Goal: Information Seeking & Learning: Learn about a topic

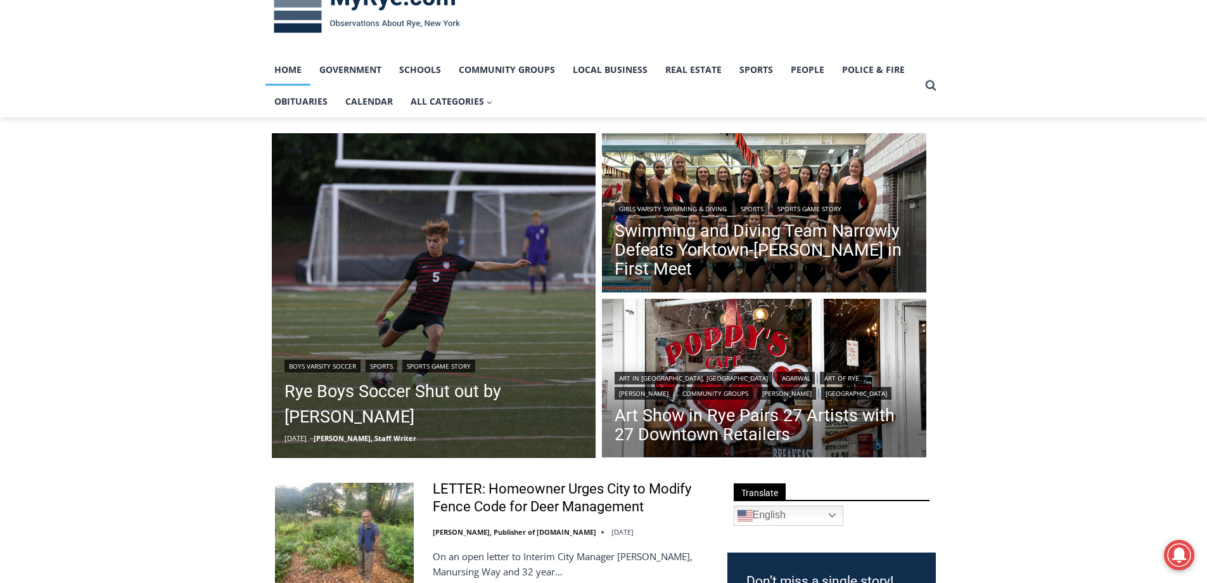
scroll to position [127, 0]
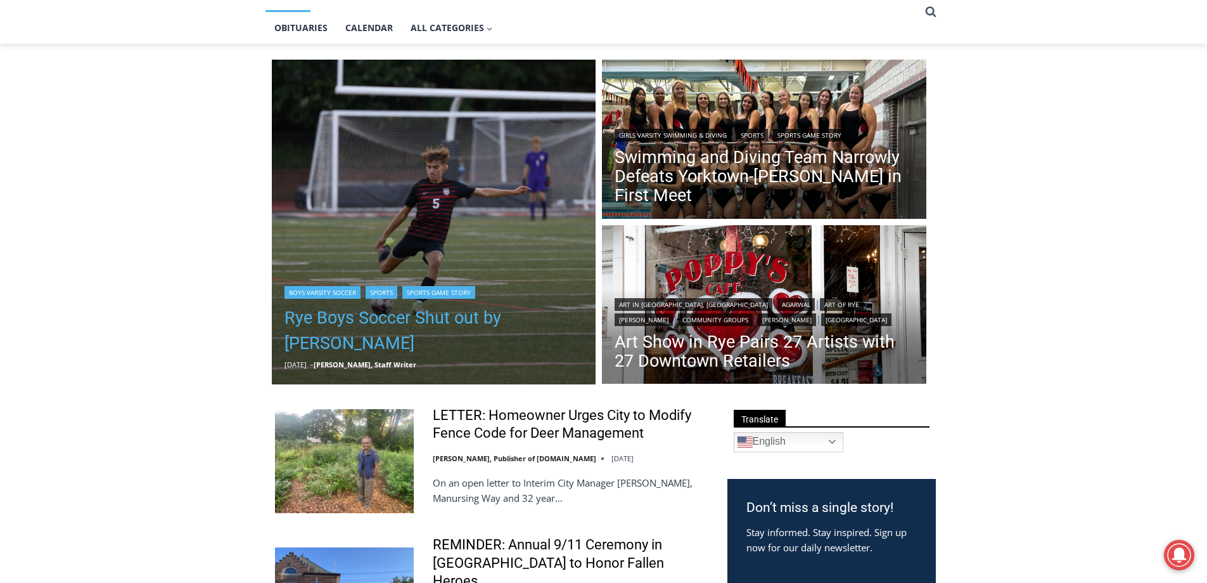
click at [370, 332] on link "Rye Boys Soccer Shut out by Byram Hills" at bounding box center [434, 330] width 299 height 51
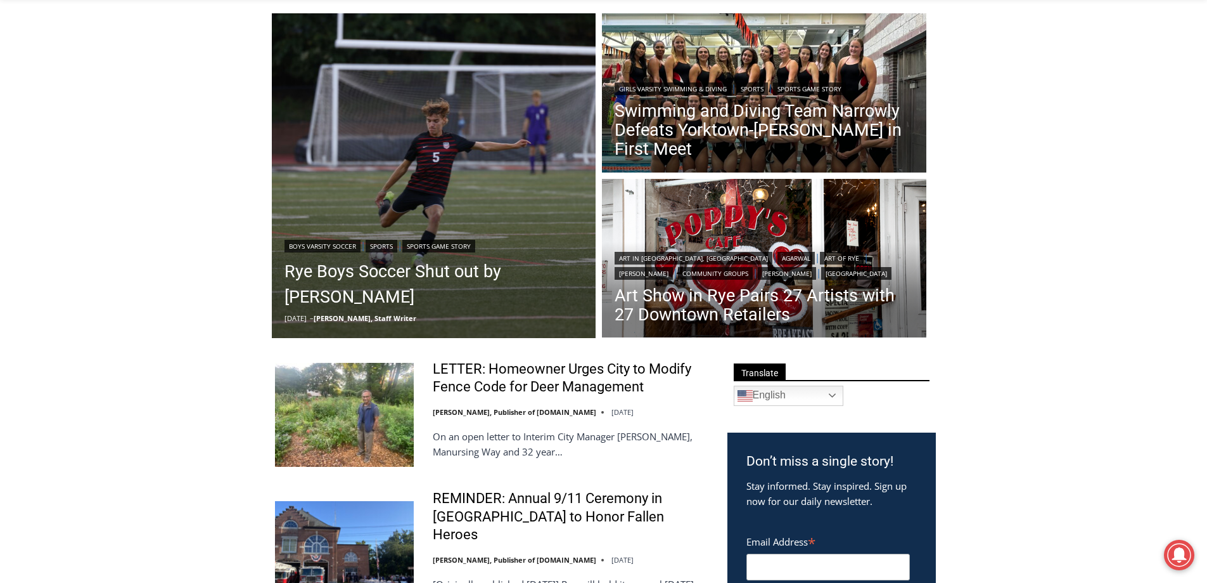
scroll to position [254, 0]
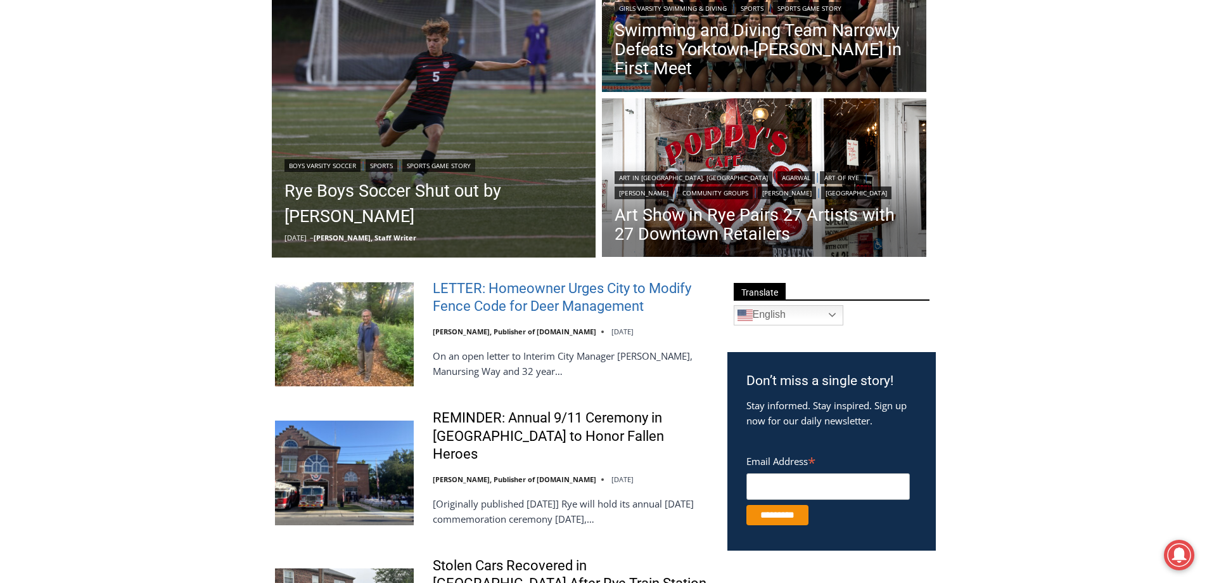
click at [484, 293] on link "LETTER: Homeowner Urges City to Modify Fence Code for Deer Management" at bounding box center [572, 298] width 278 height 36
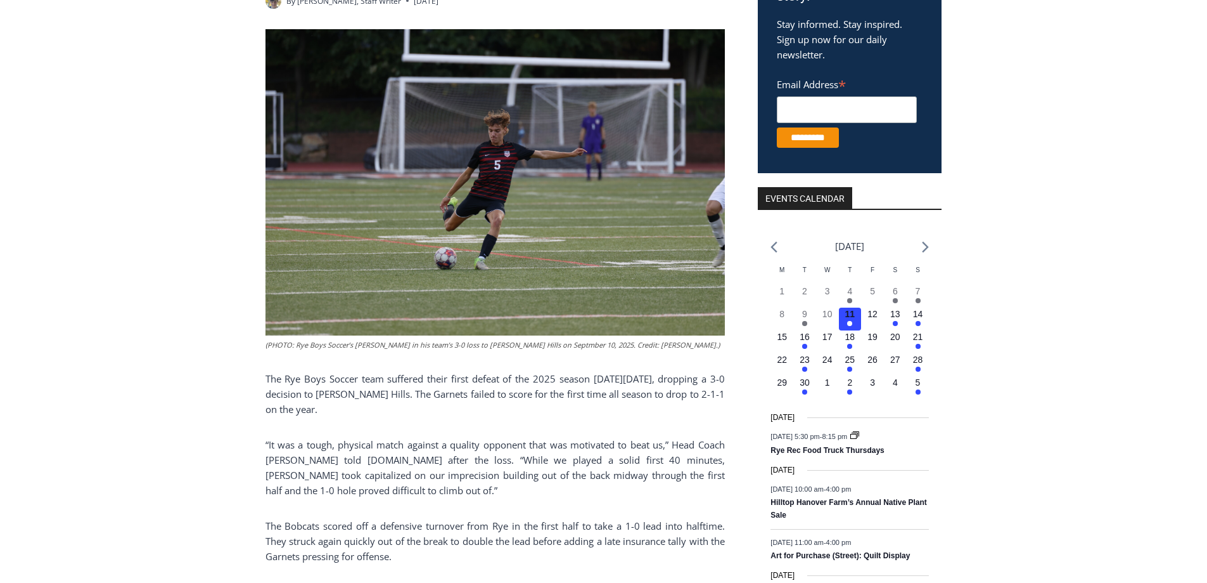
scroll to position [317, 0]
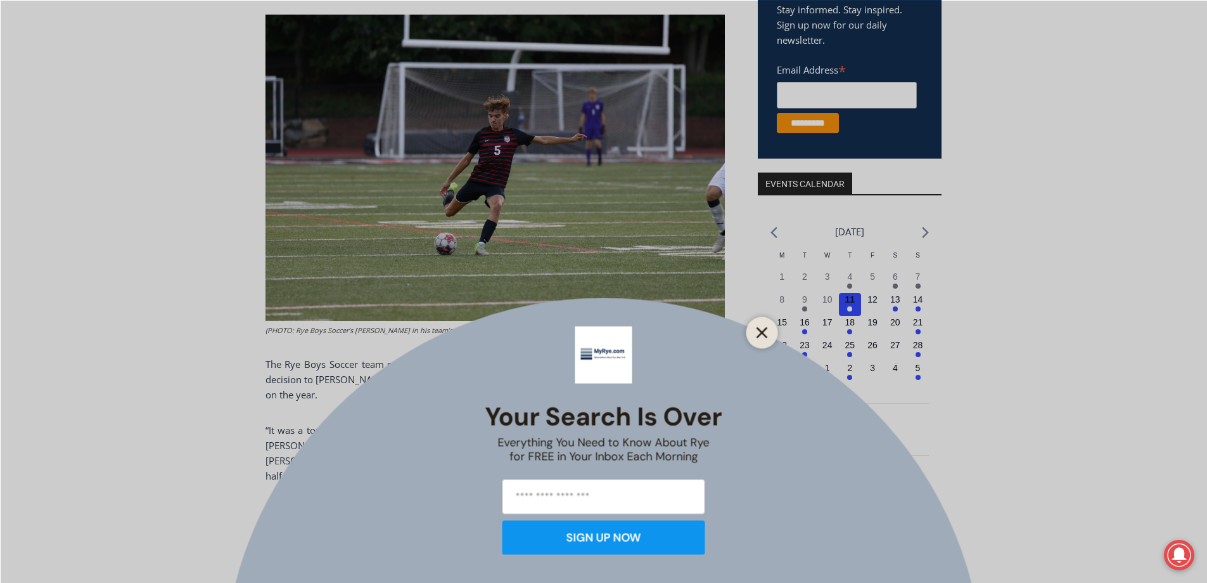
click at [761, 330] on line "Close" at bounding box center [761, 332] width 9 height 9
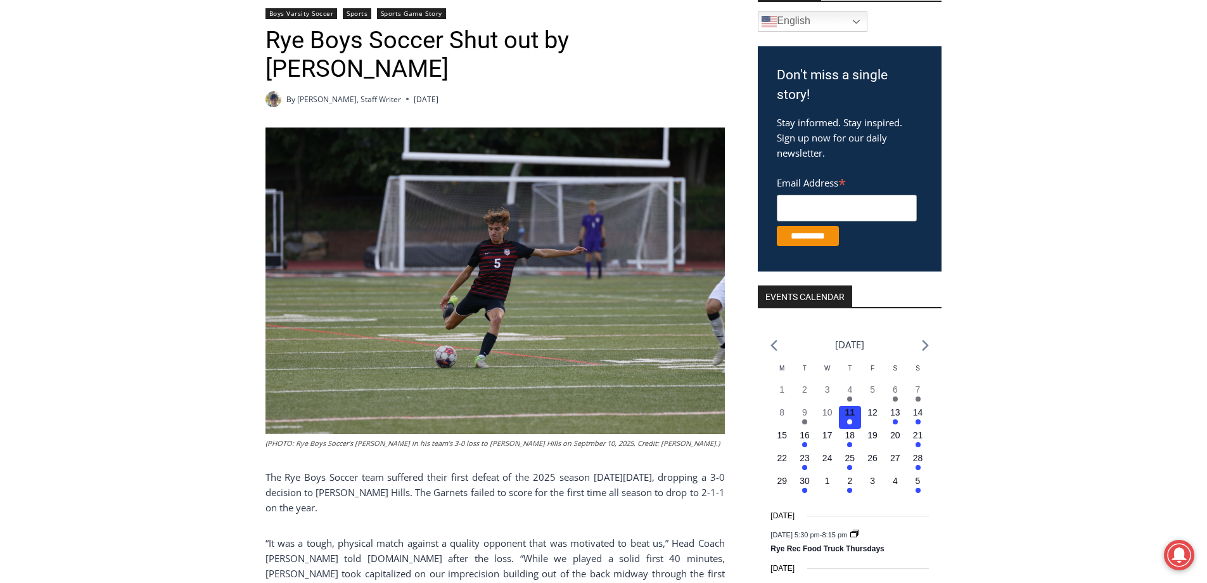
scroll to position [63, 0]
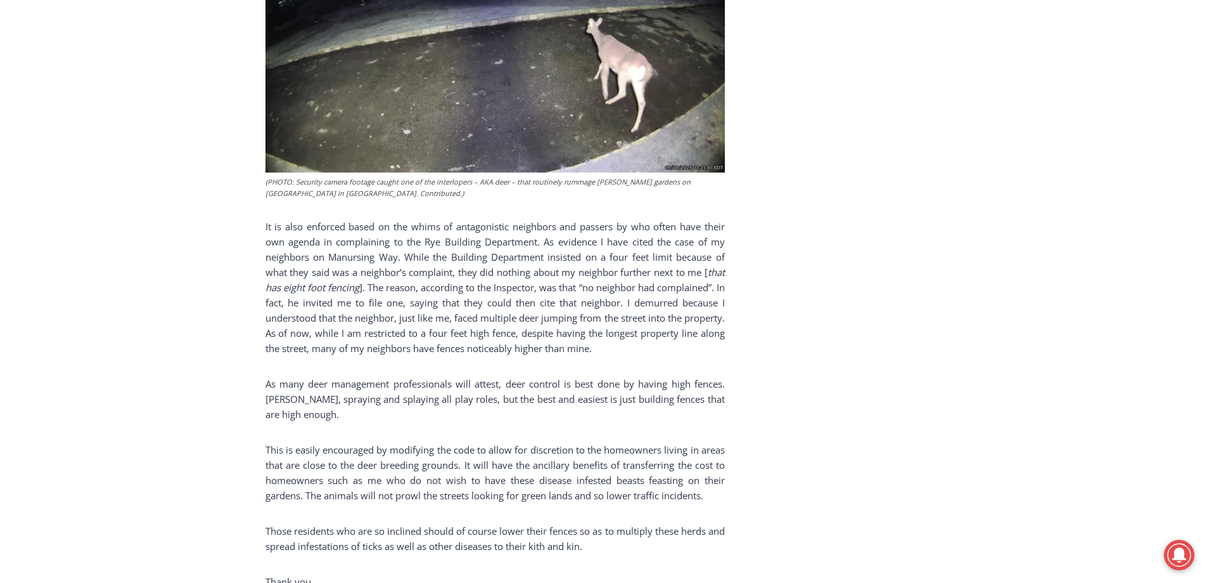
scroll to position [1394, 0]
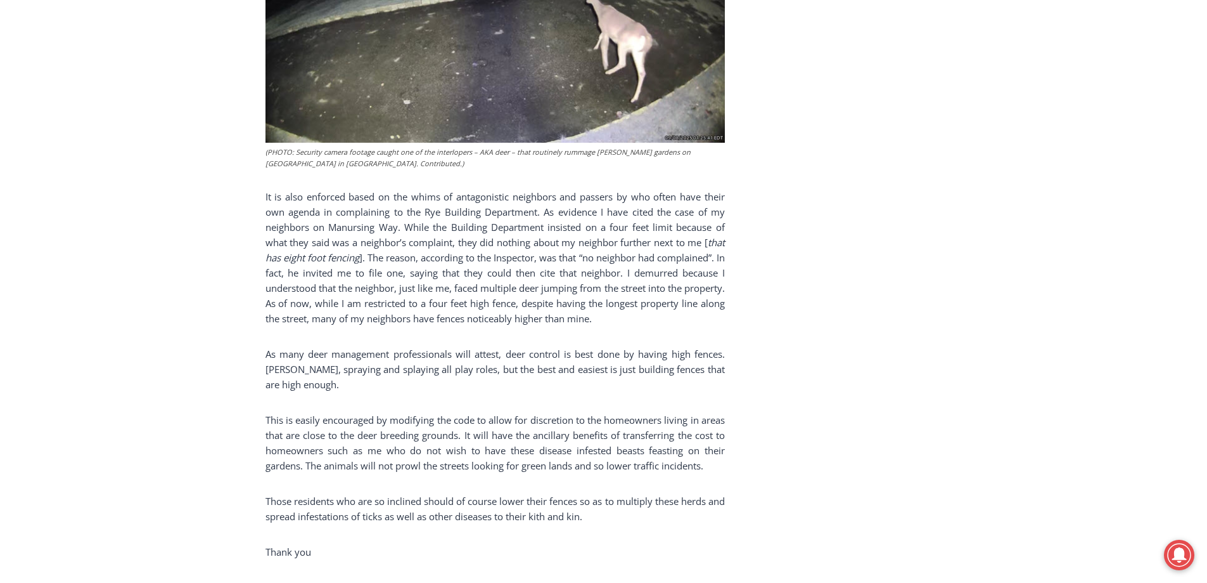
click at [370, 346] on p "As many deer management professionals will attest, deer control is best done by…" at bounding box center [496, 369] width 460 height 46
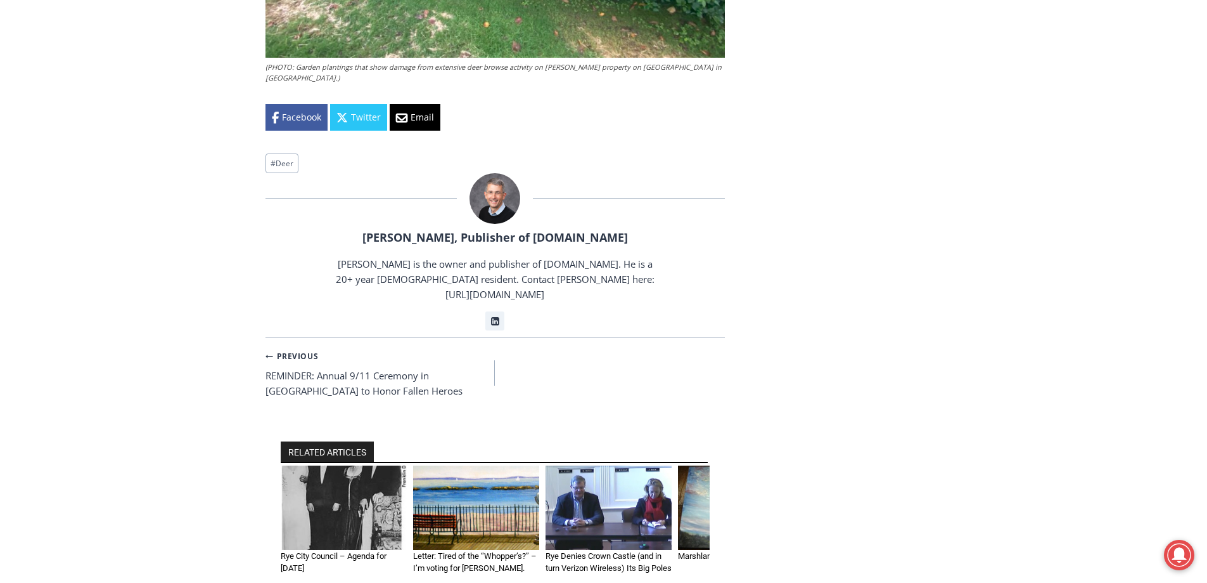
scroll to position [2726, 0]
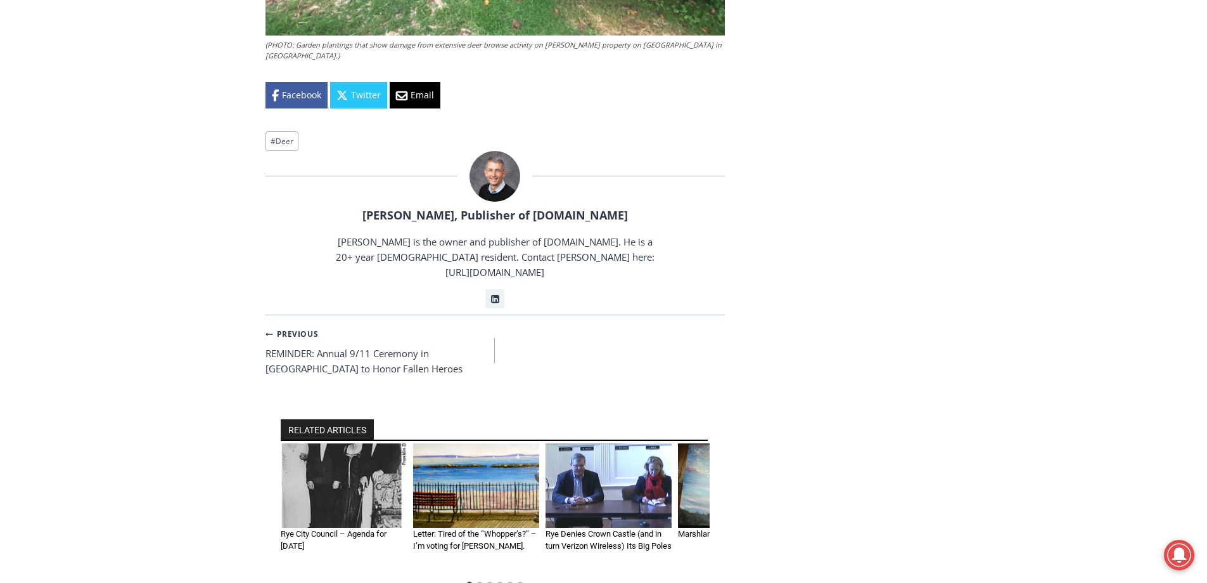
click at [599, 527] on h3 "Rye Denies Crown Castle (and in turn Verizon Wireless) Its Big Poles" at bounding box center [609, 539] width 126 height 25
click at [342, 443] on img "1 of 6" at bounding box center [344, 485] width 126 height 84
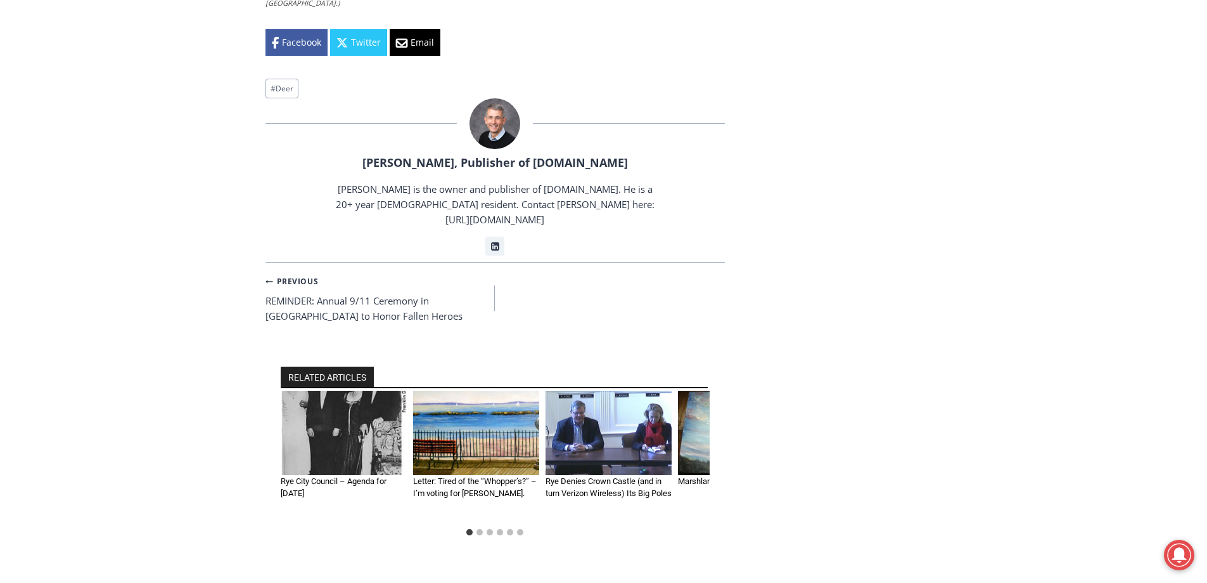
scroll to position [2789, 0]
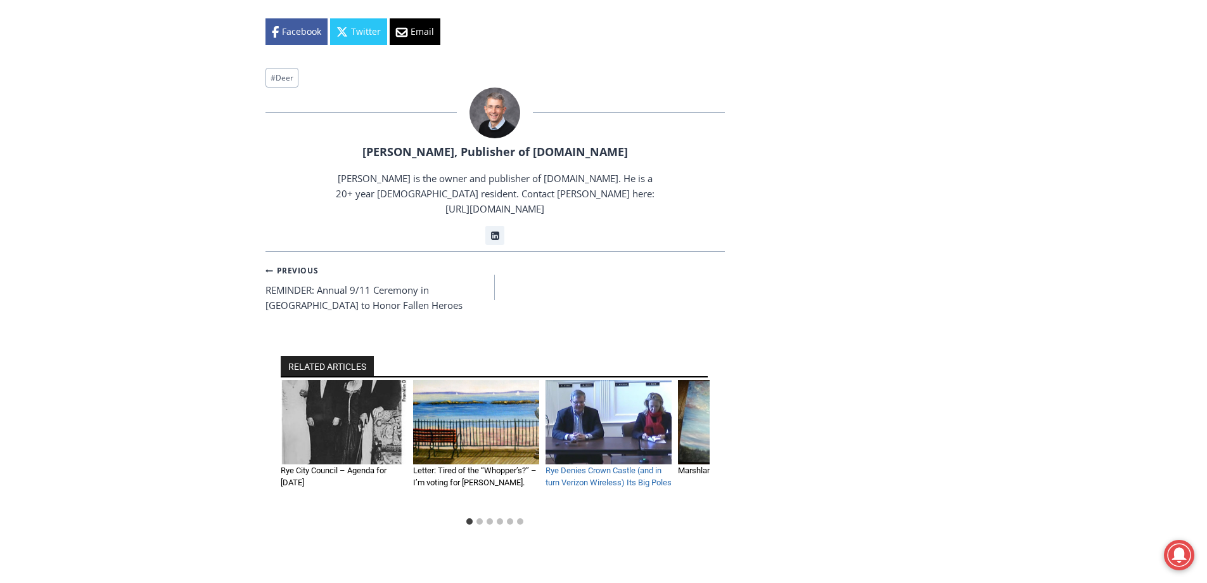
click at [613, 465] on link "Rye Denies Crown Castle (and in turn Verizon Wireless) Its Big Poles" at bounding box center [609, 476] width 126 height 22
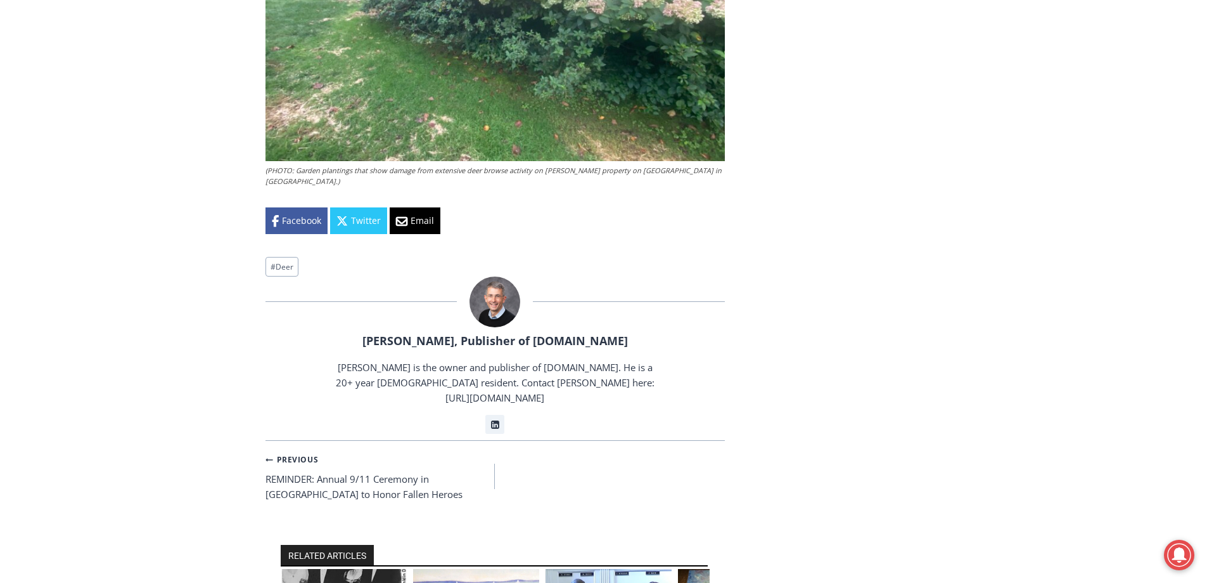
scroll to position [2472, 0]
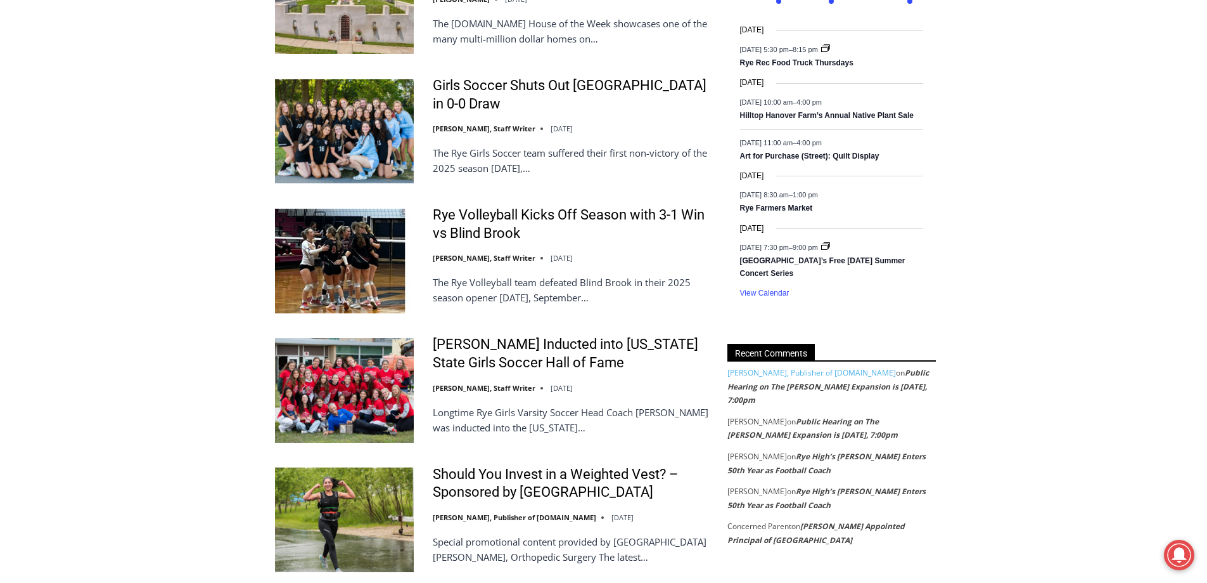
scroll to position [1141, 0]
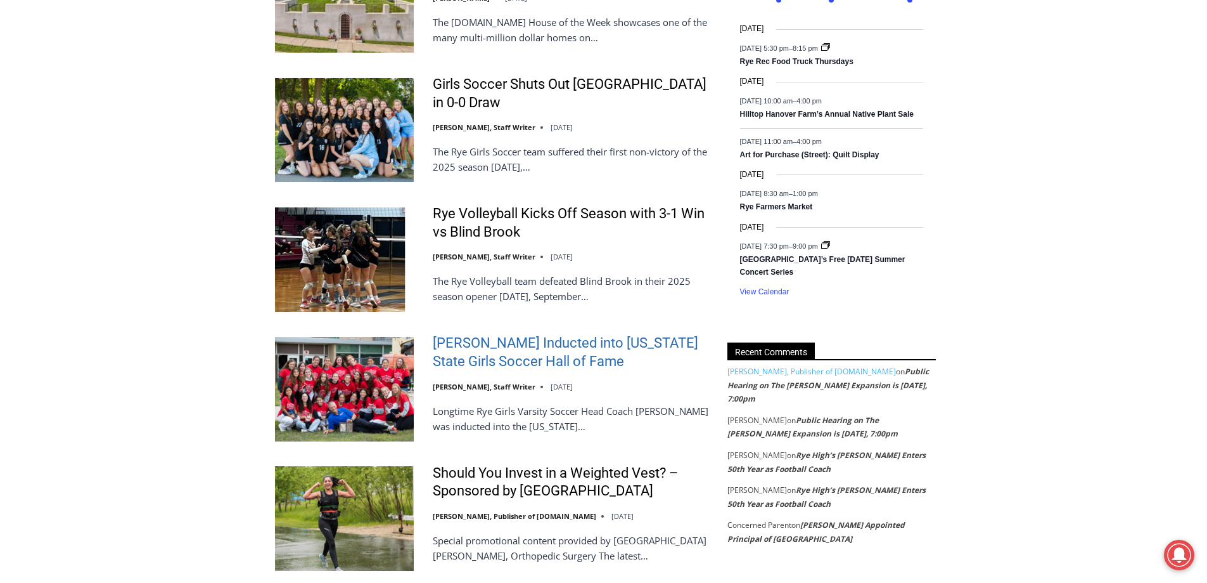
click at [520, 334] on link "[PERSON_NAME] Inducted into [US_STATE] State Girls Soccer Hall of Fame" at bounding box center [572, 352] width 278 height 36
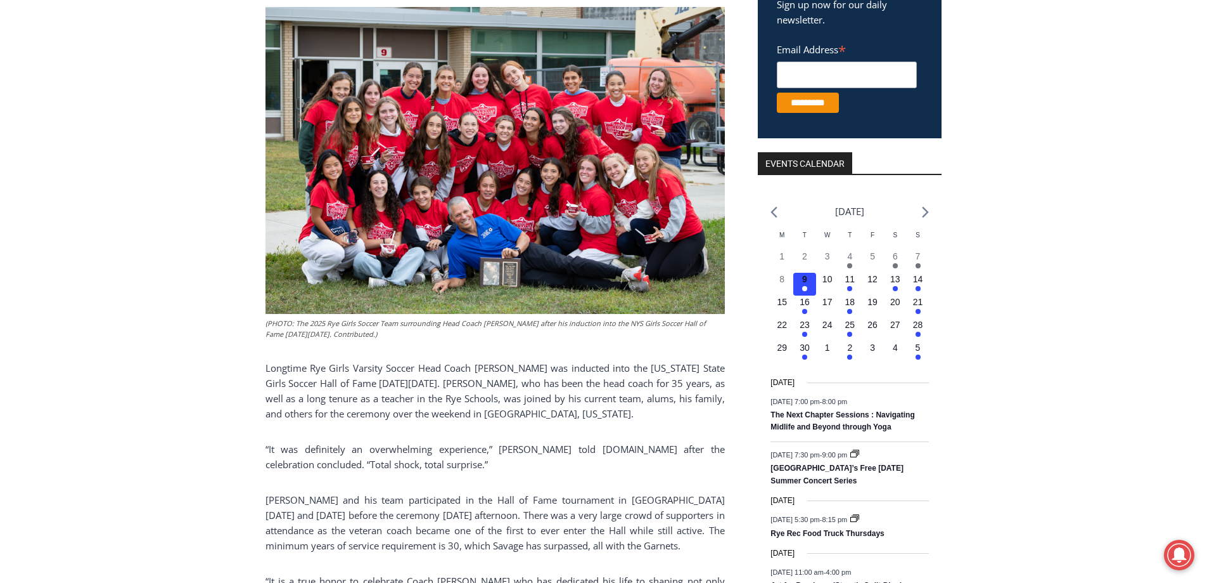
scroll to position [317, 0]
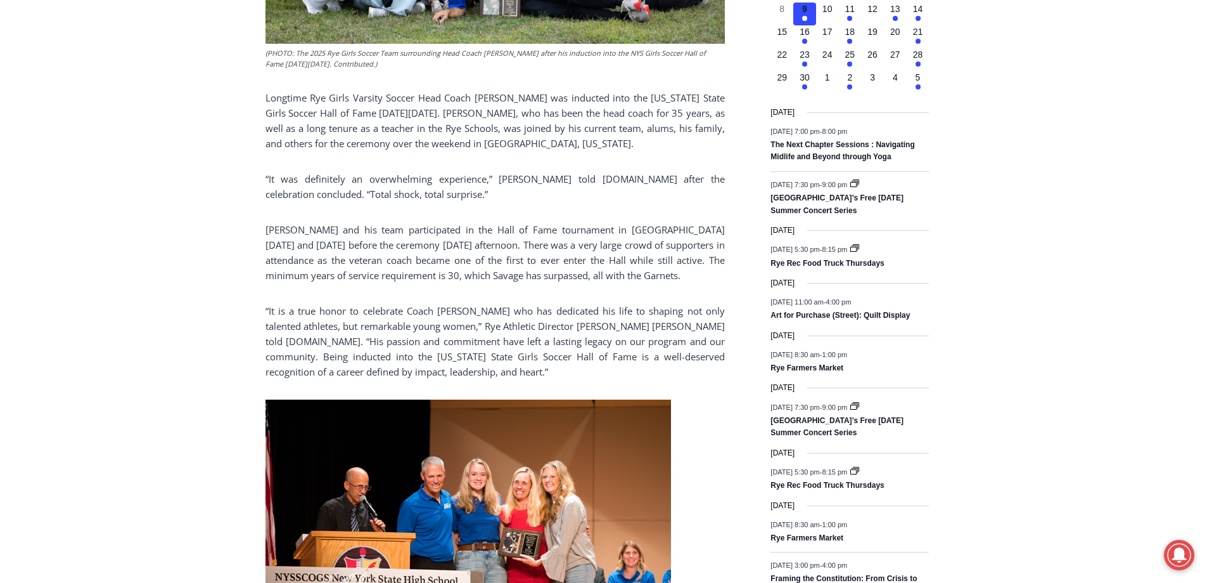
scroll to position [444, 0]
